Goal: Communication & Community: Answer question/provide support

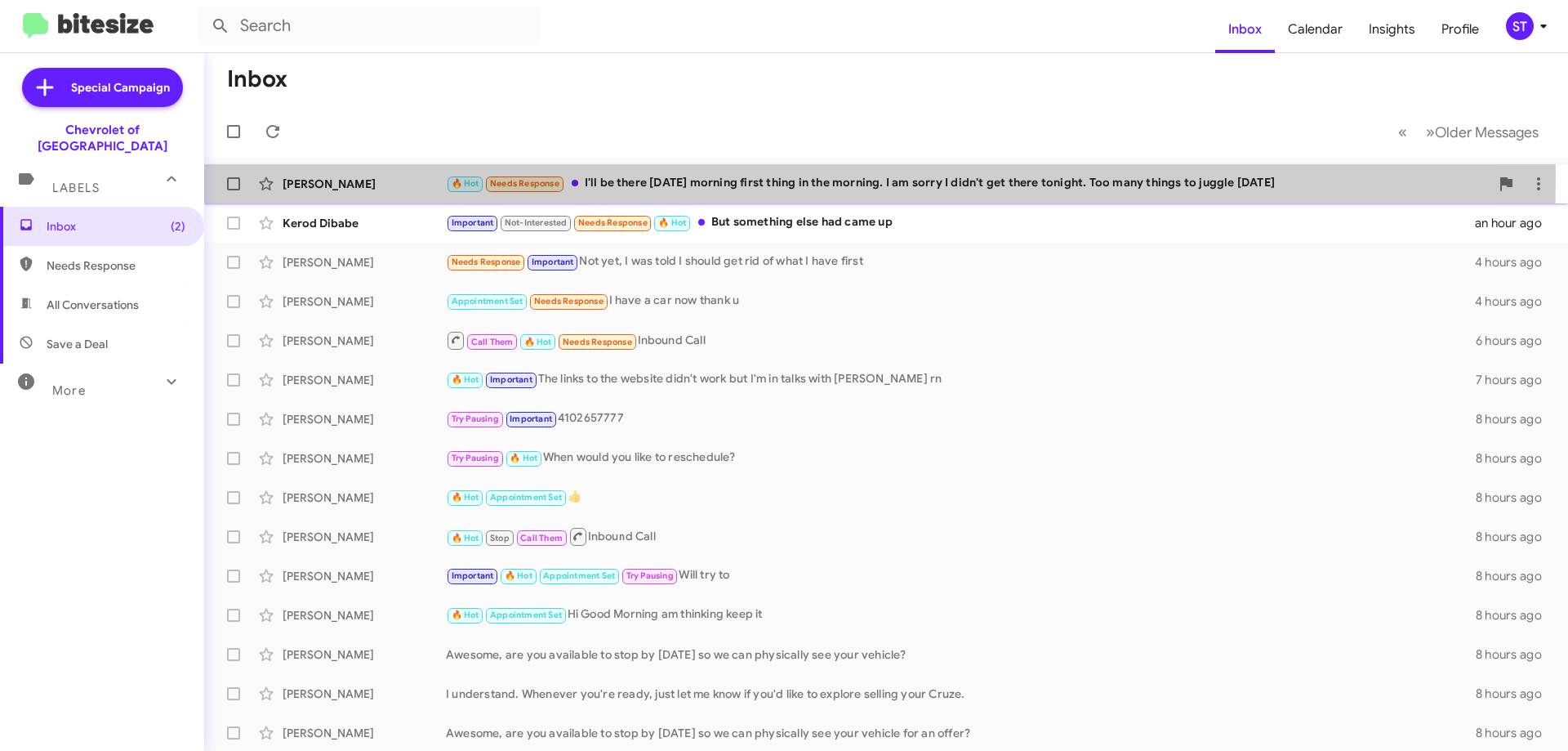
click at [593, 175] on div "🔥 Hot Needs Response I'll be there [DATE] morning first thing in the morning. I…" at bounding box center [967, 184] width 1043 height 19
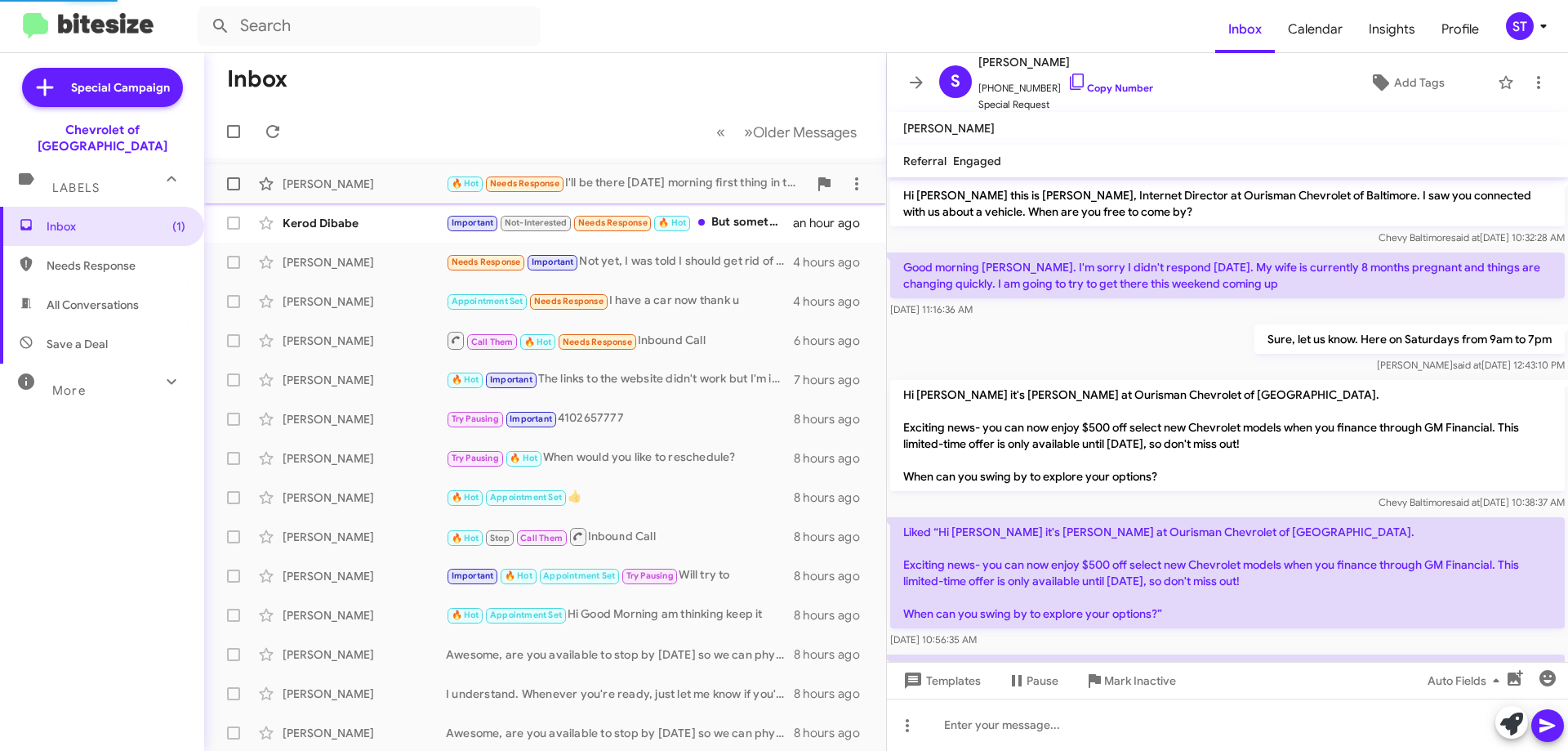
scroll to position [476, 0]
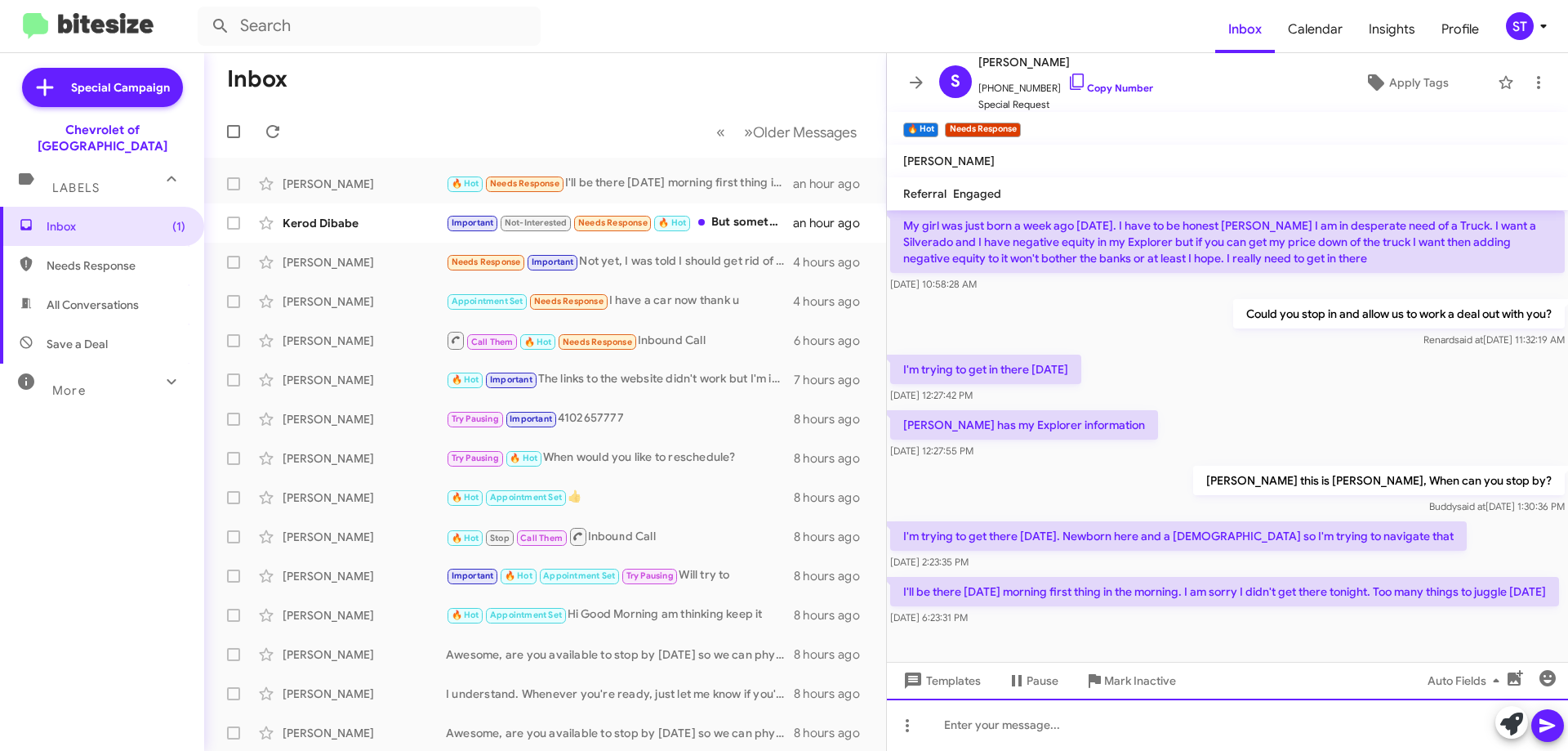
click at [1051, 744] on div at bounding box center [1227, 725] width 681 height 53
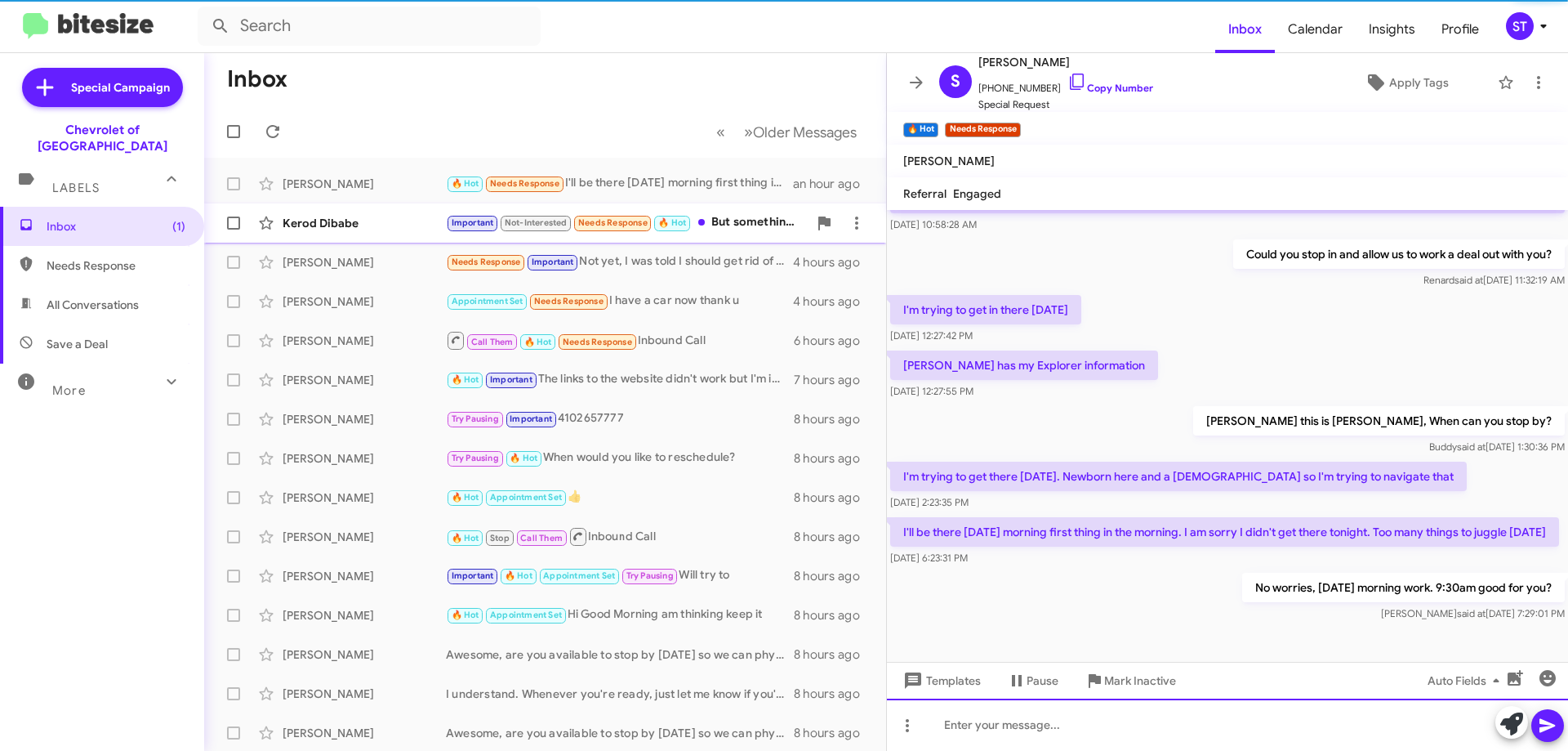
scroll to position [568, 0]
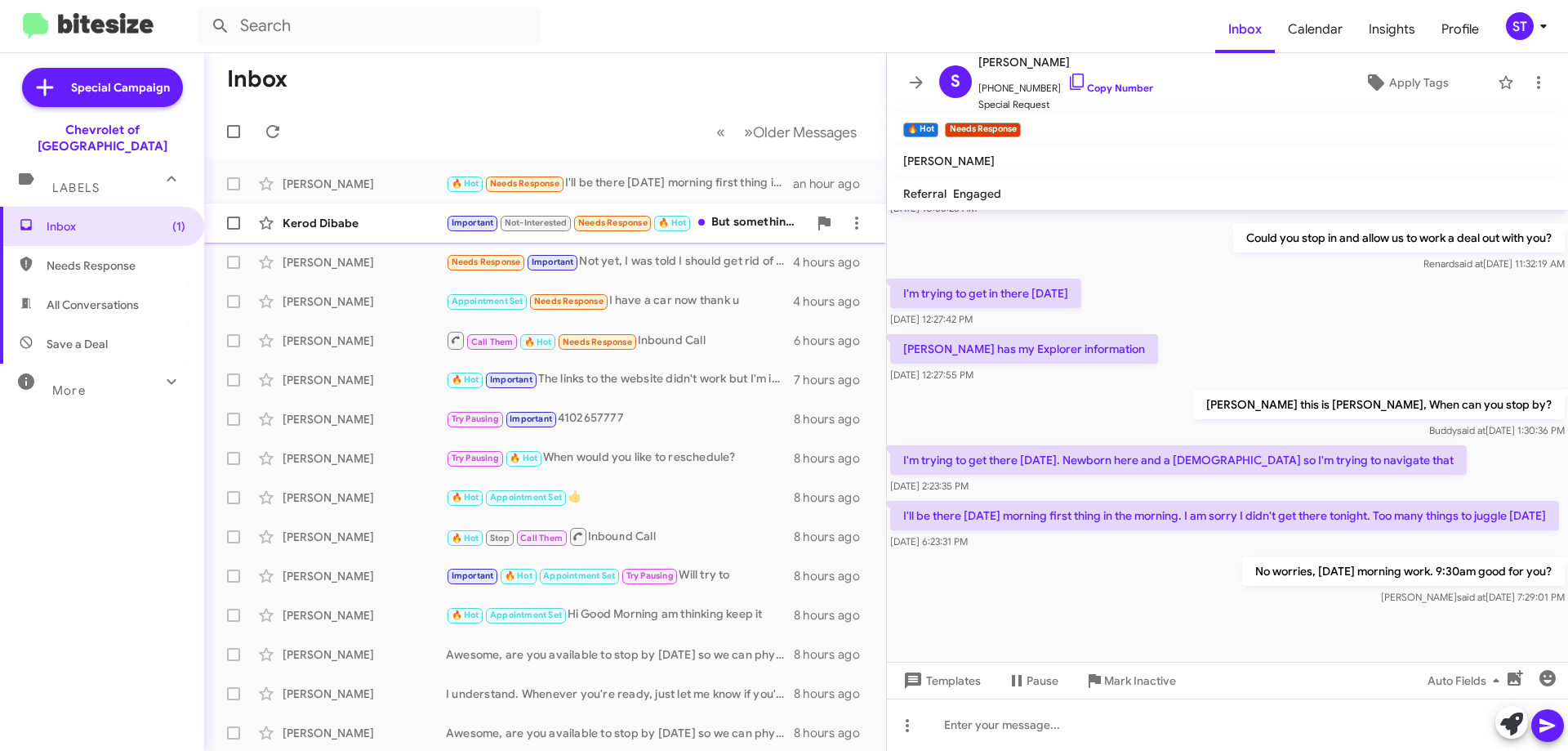
click at [734, 218] on div "Important Not-Interested Needs Response 🔥 Hot But something else had came up" at bounding box center [627, 222] width 362 height 19
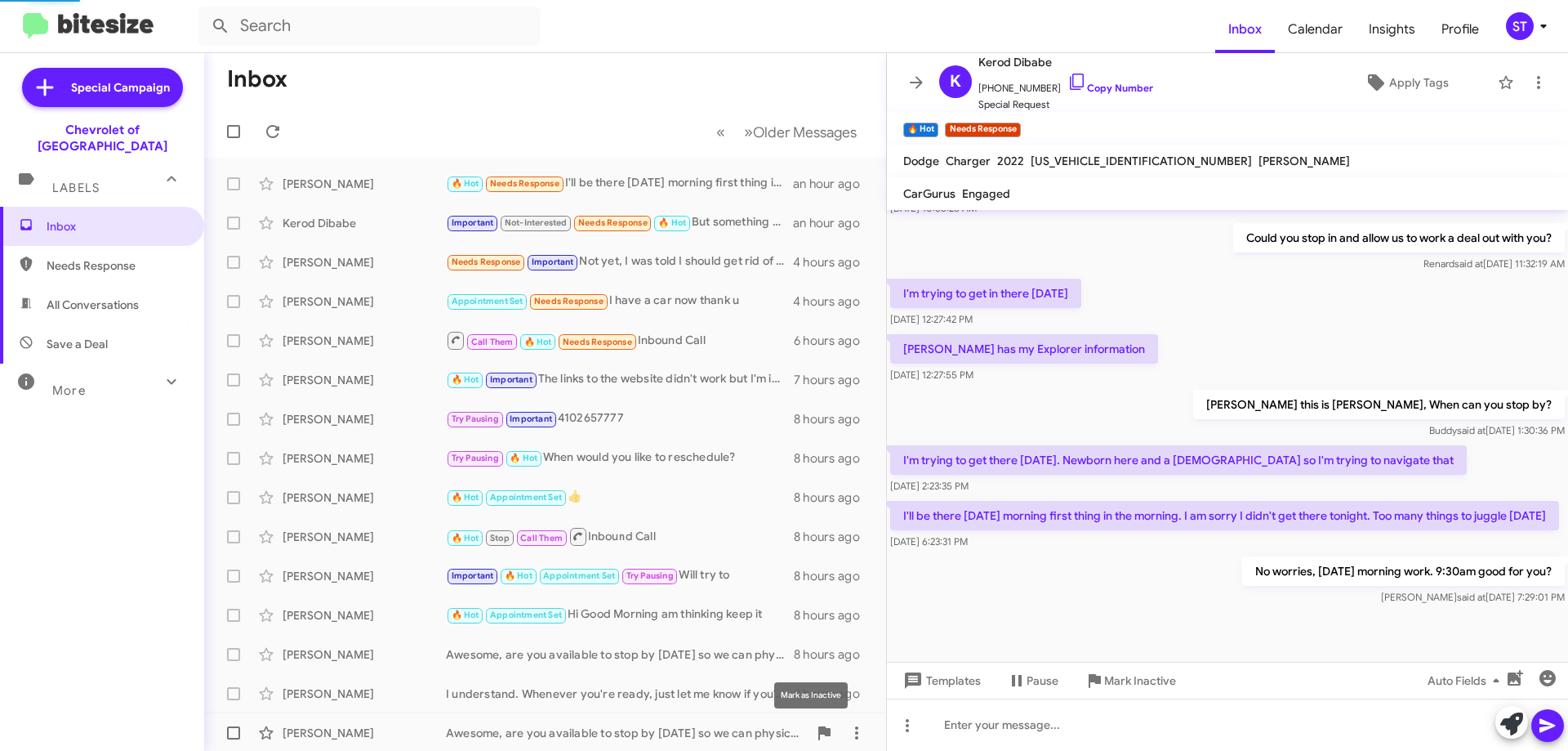
scroll to position [288, 0]
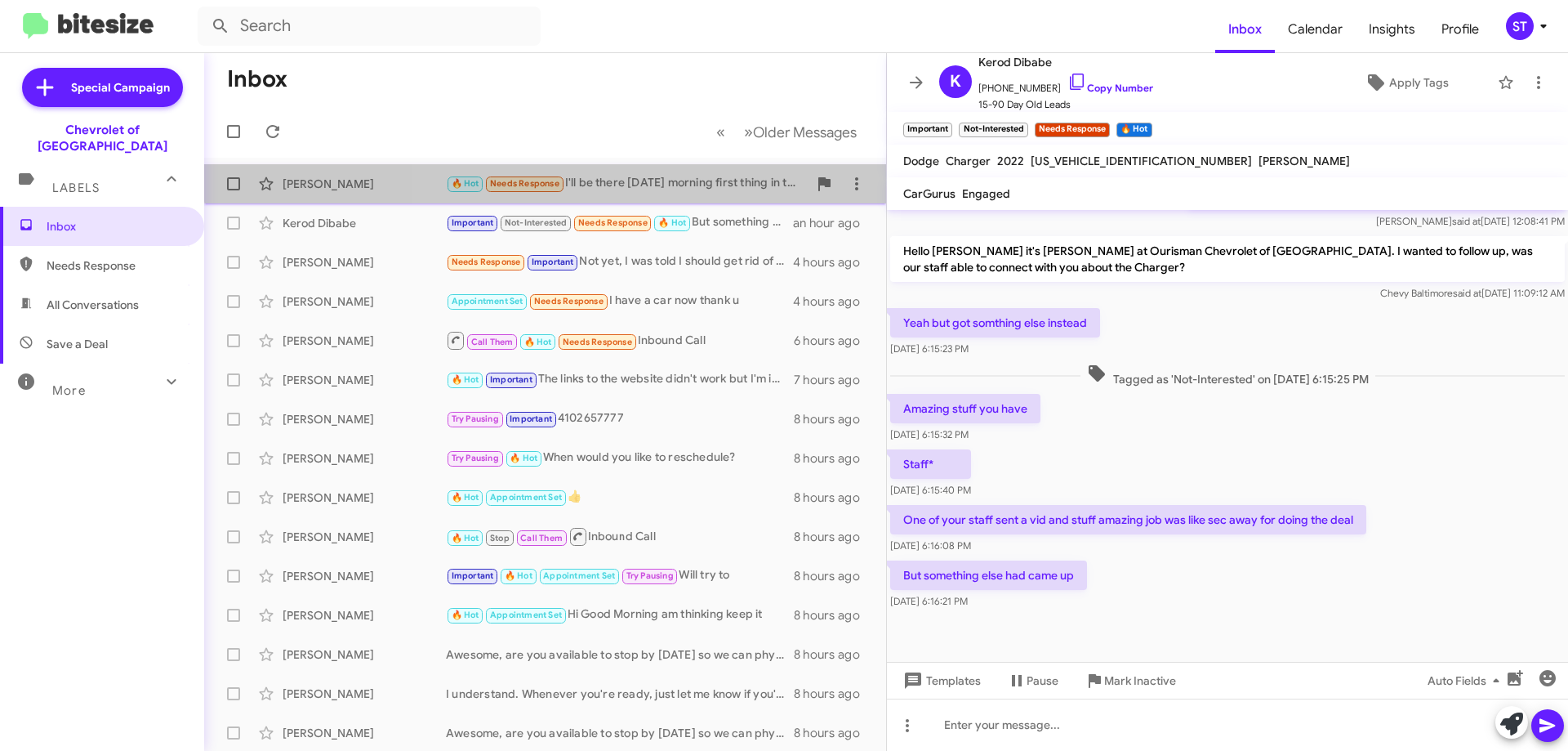
click at [676, 174] on div "🔥 Hot Needs Response I'll be there [DATE] morning first thing in the morning. I…" at bounding box center [627, 184] width 362 height 19
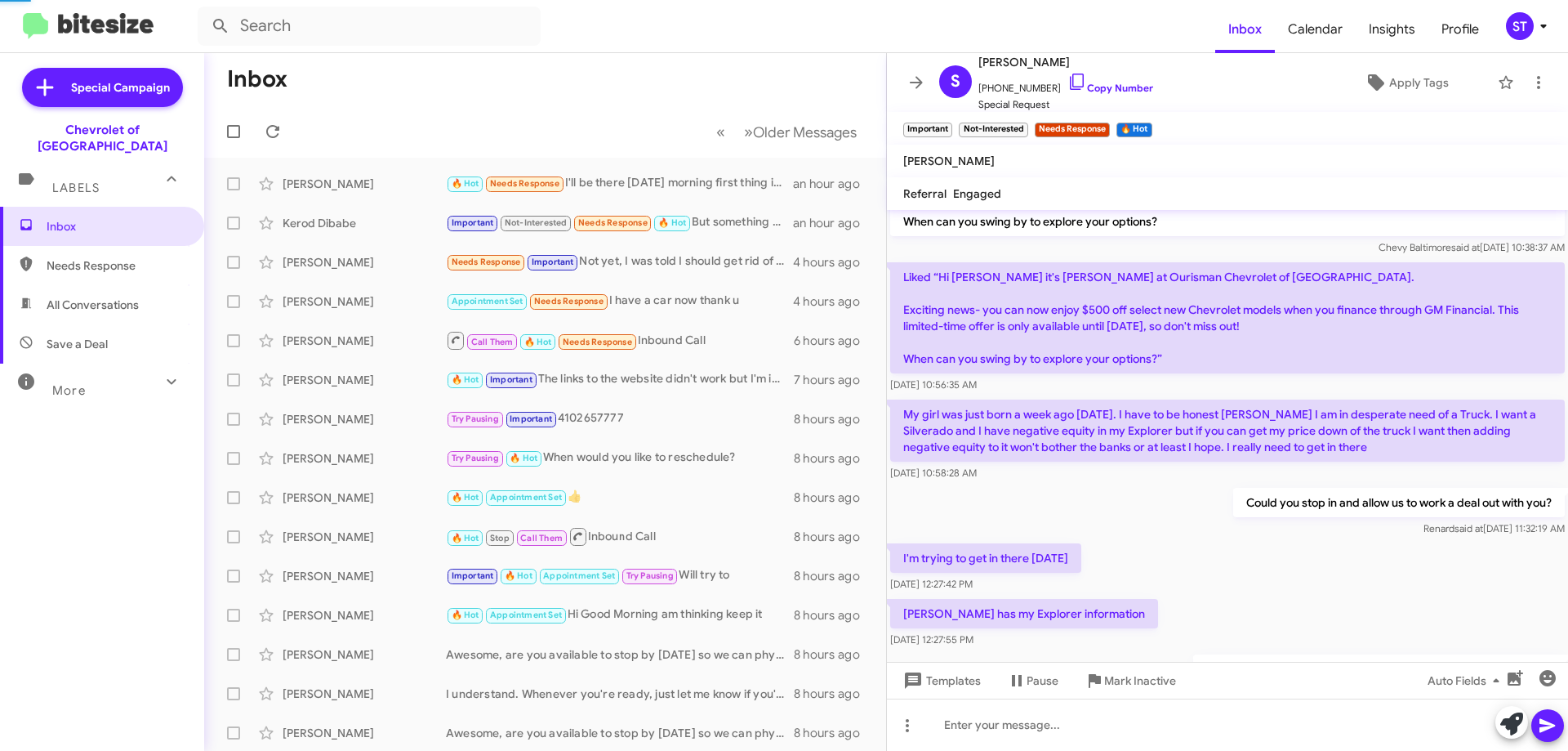
scroll to position [568, 0]
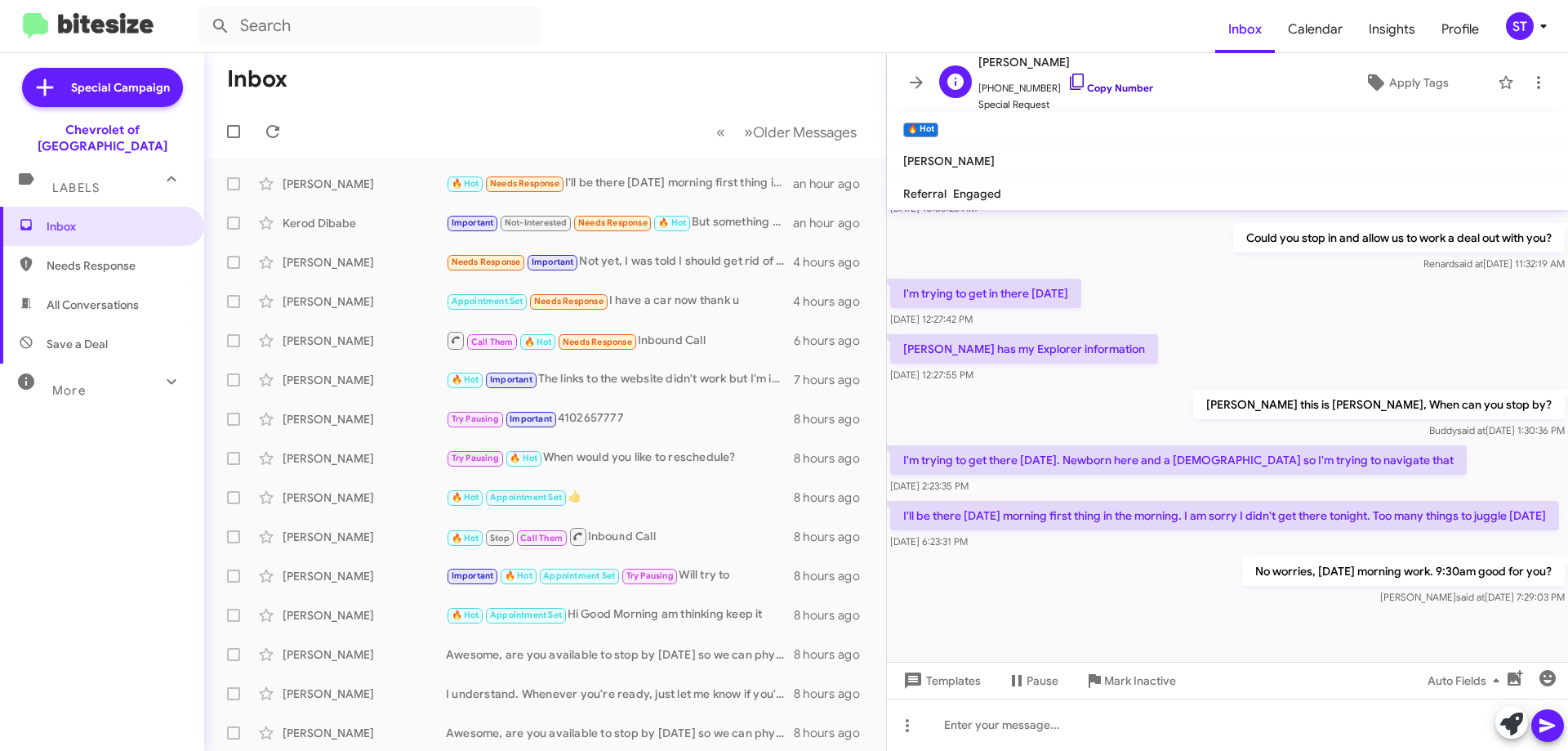
click at [1068, 80] on icon at bounding box center [1077, 82] width 20 height 20
click at [1068, 78] on icon at bounding box center [1077, 82] width 20 height 20
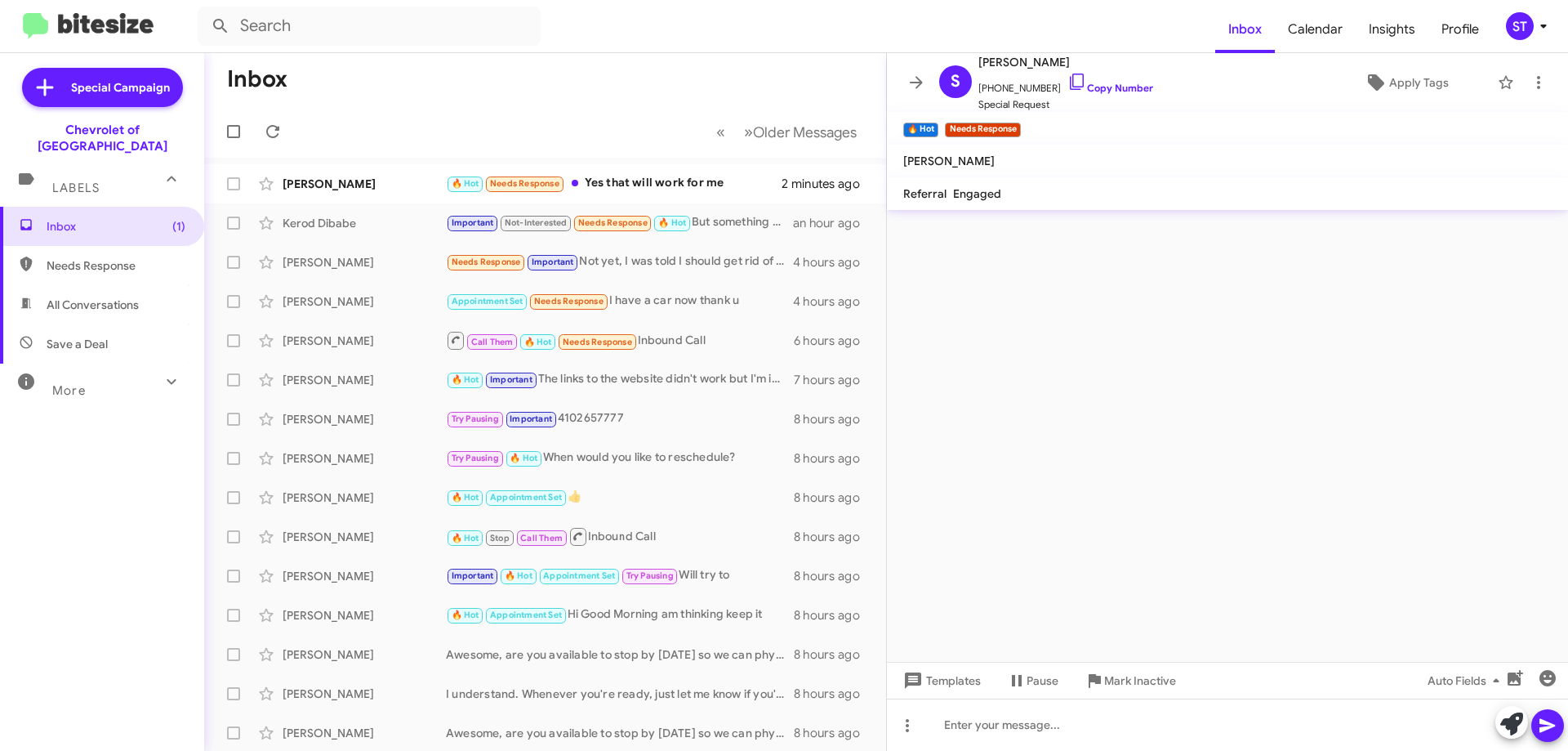
scroll to position [0, 0]
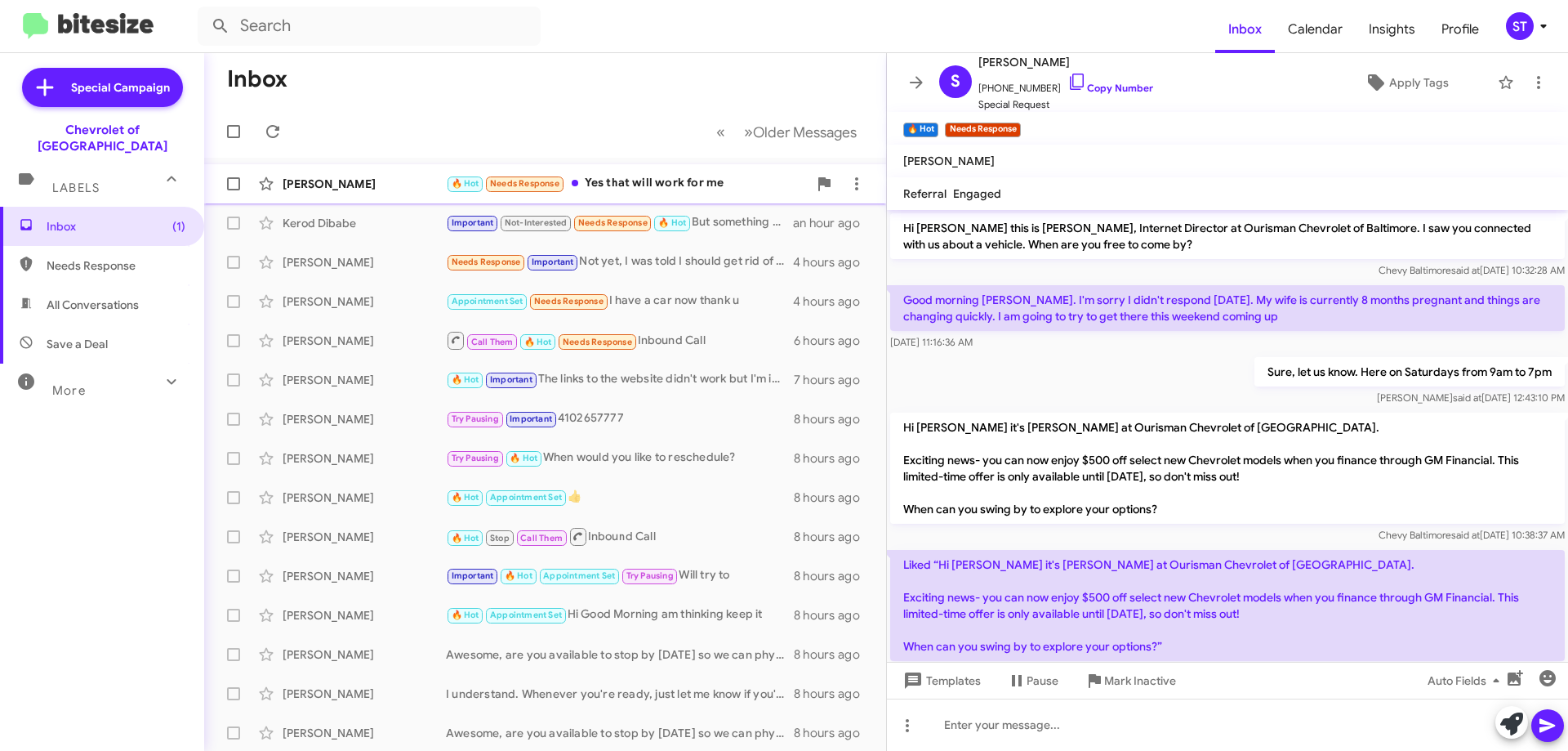
click at [613, 181] on div "🔥 Hot Needs Response Yes that will work for me" at bounding box center [627, 184] width 362 height 19
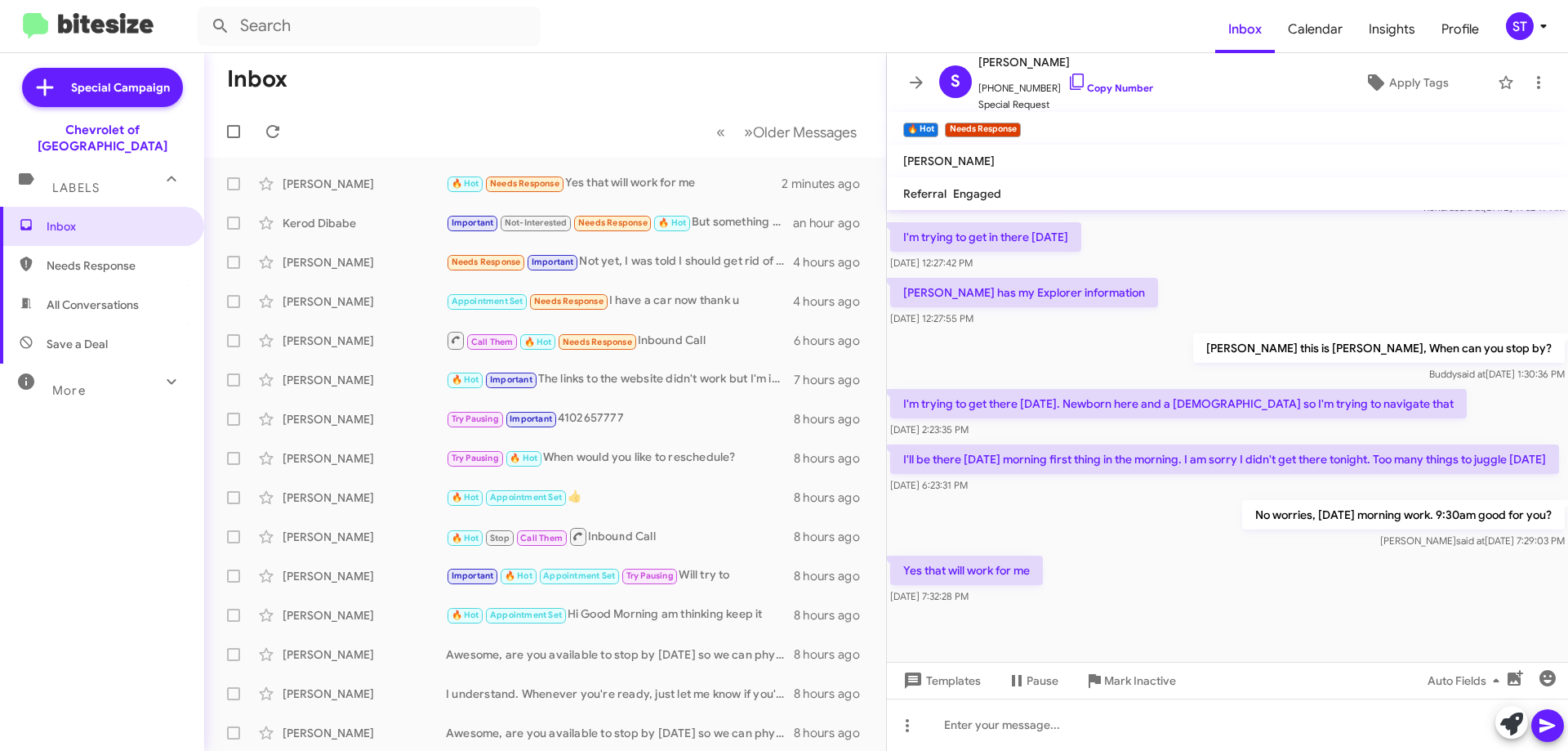
scroll to position [628, 0]
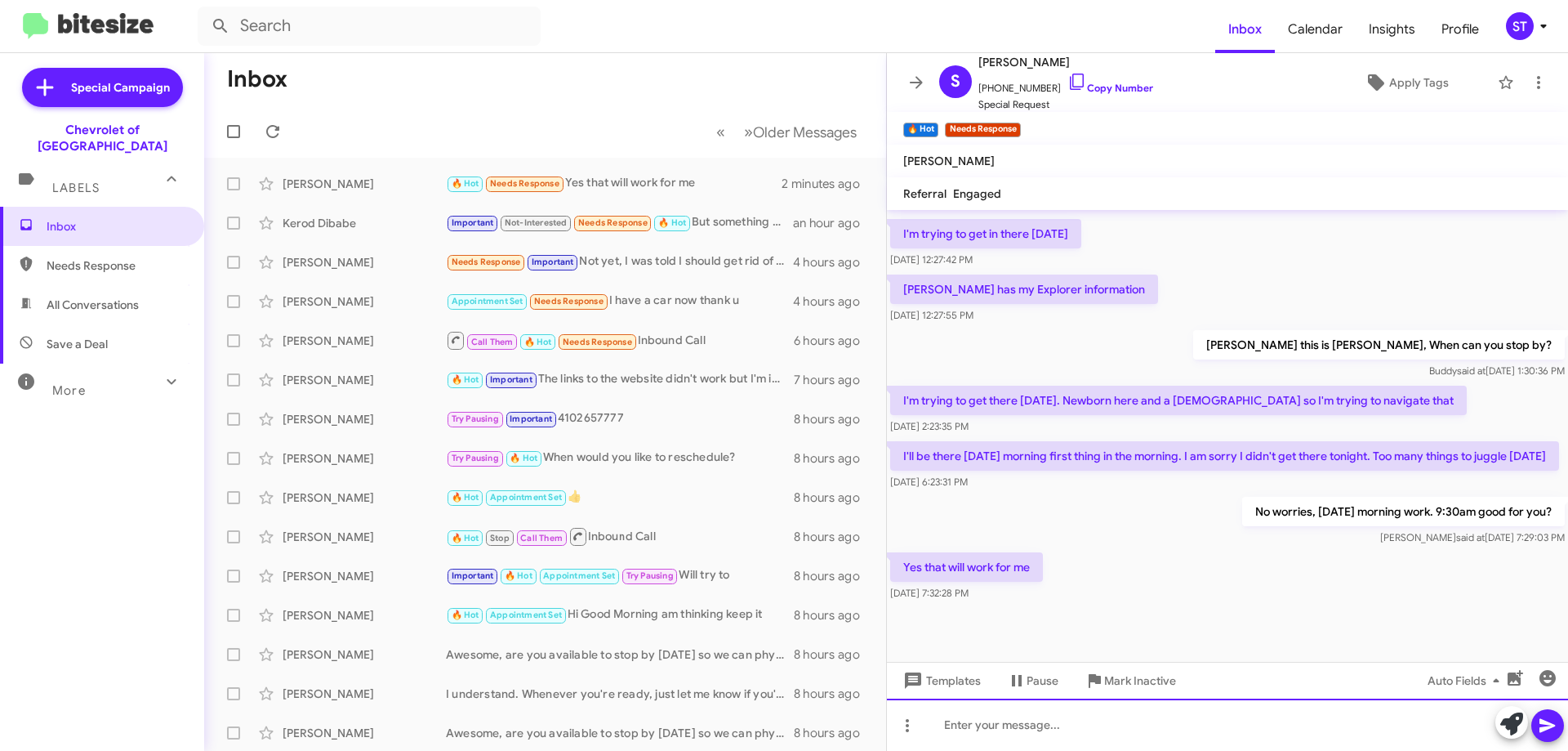
click at [979, 743] on div at bounding box center [1227, 725] width 681 height 53
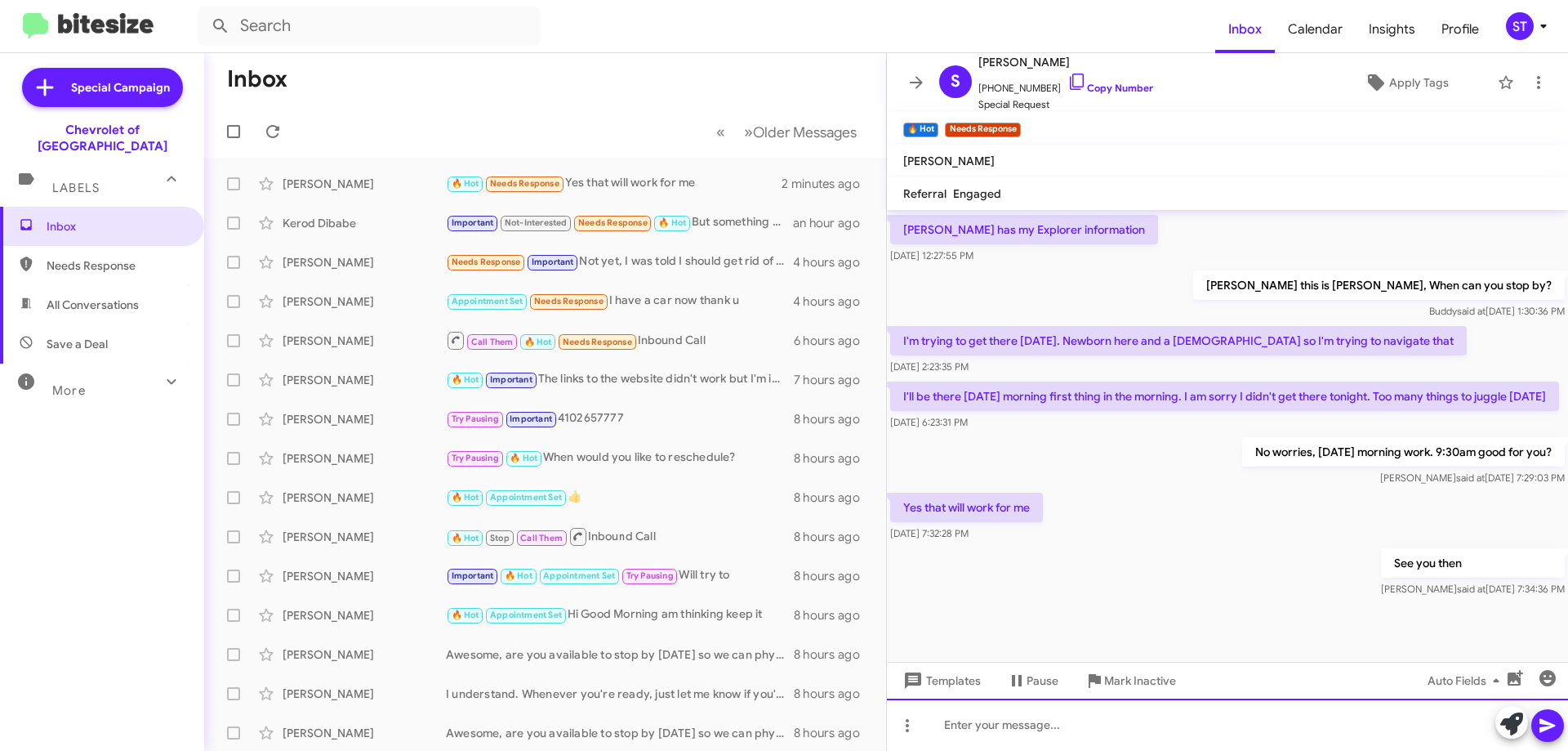
scroll to position [688, 0]
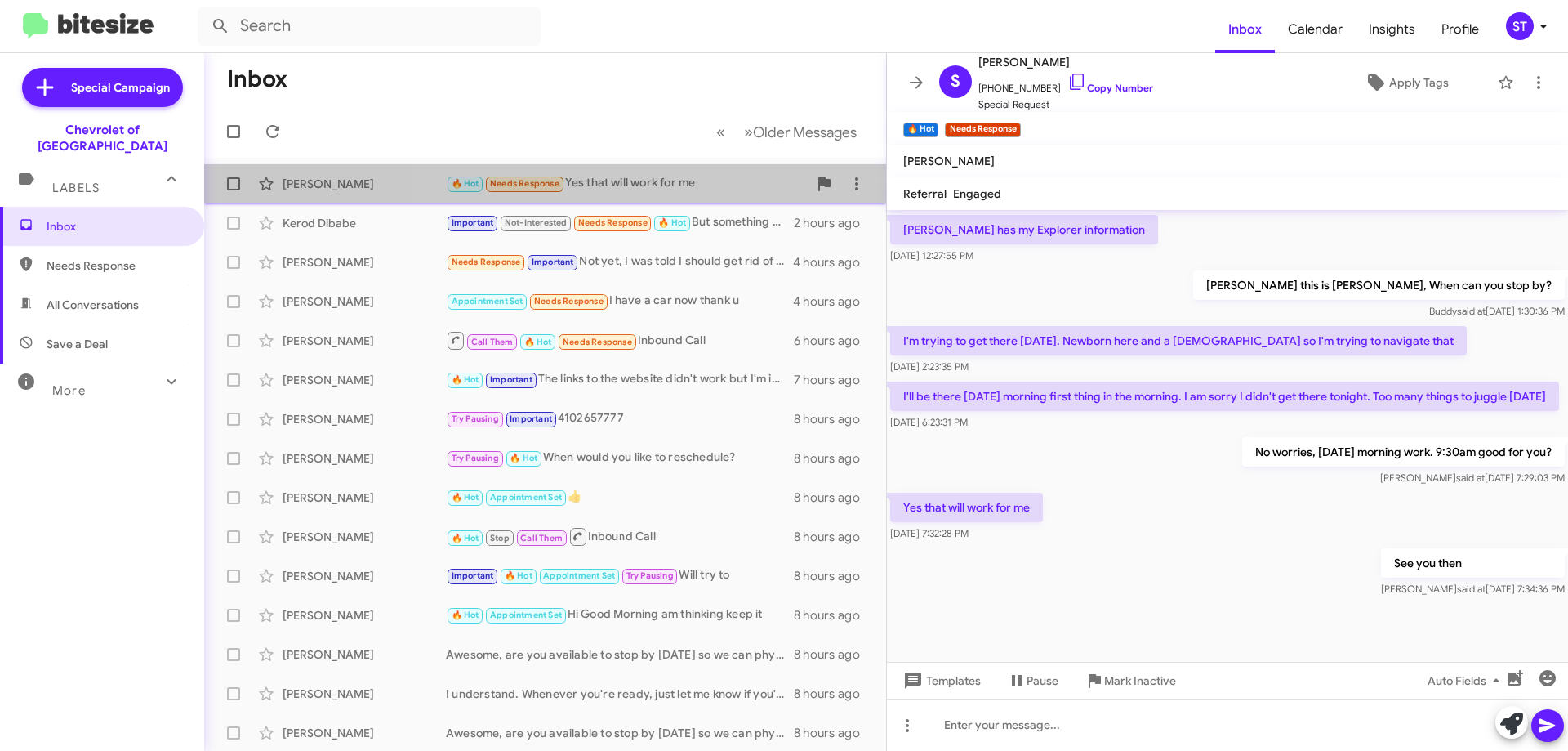
click at [641, 181] on div "🔥 Hot Needs Response Yes that will work for me" at bounding box center [627, 184] width 362 height 19
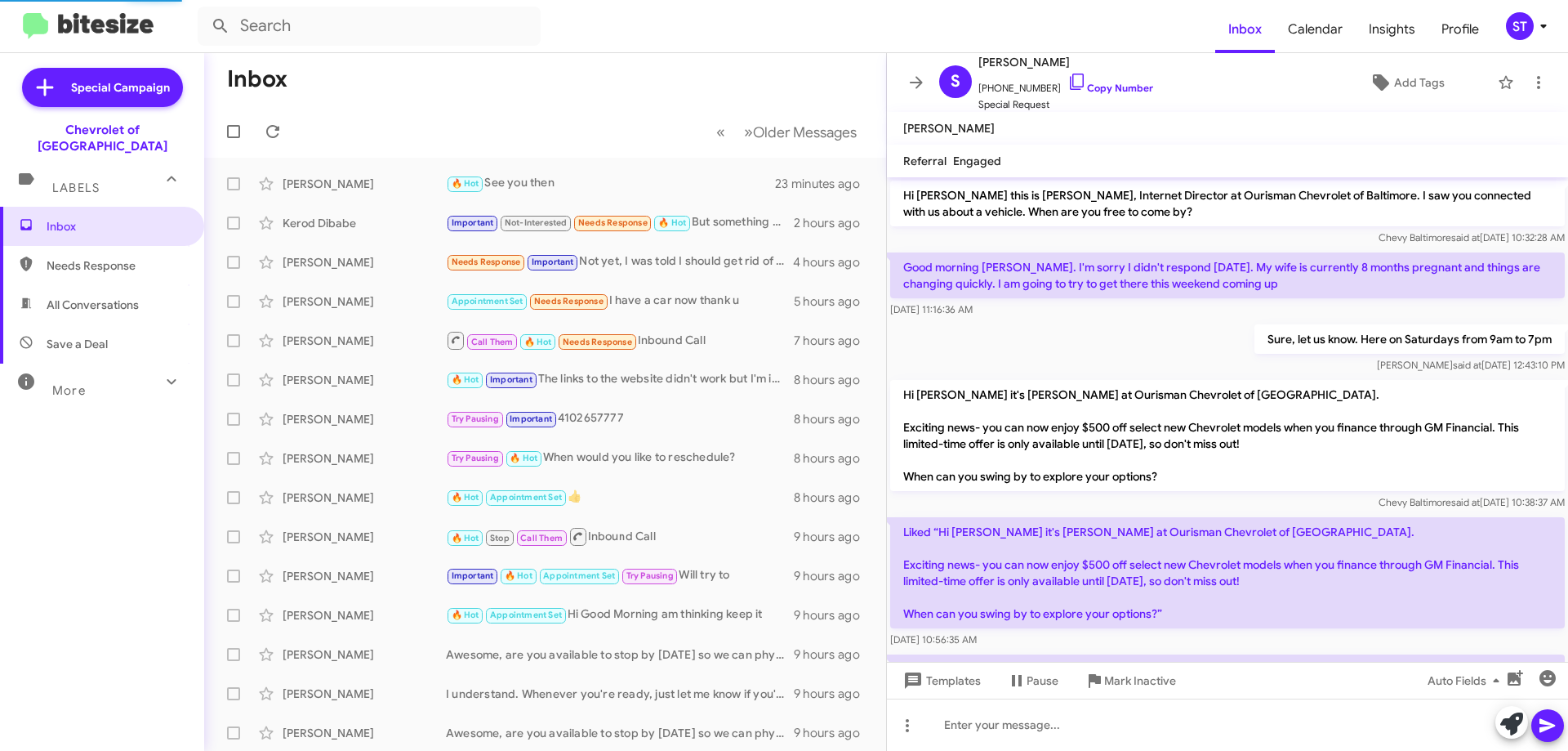
scroll to position [655, 0]
